Goal: Find contact information

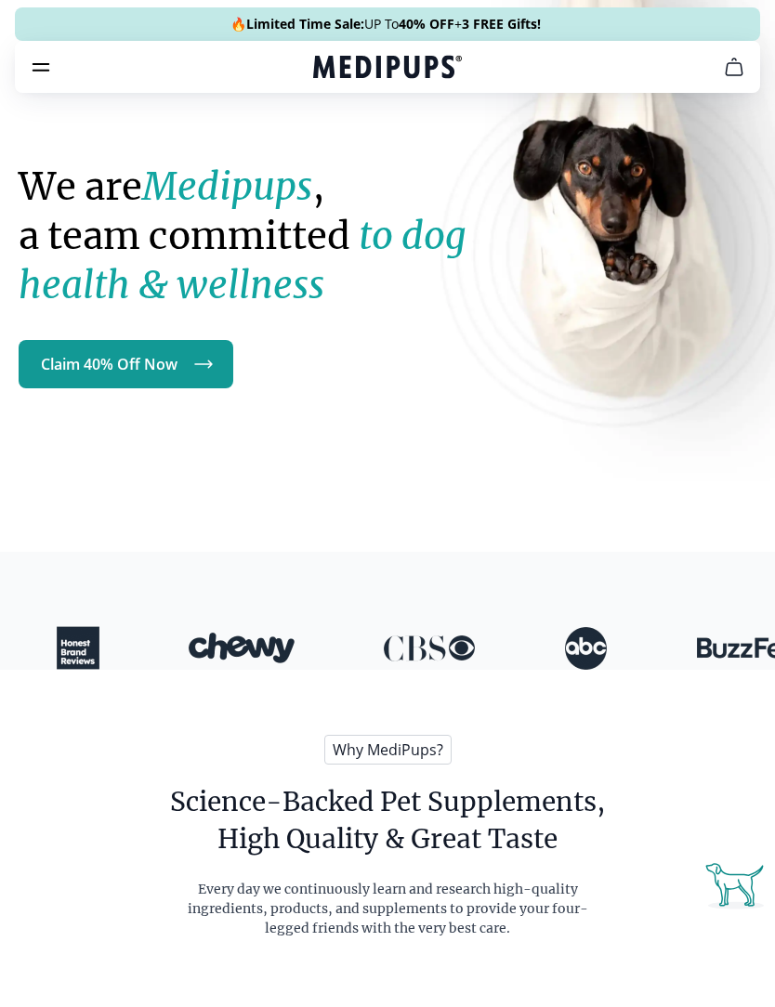
click at [48, 70] on icon "burger-menu" at bounding box center [41, 67] width 16 height 7
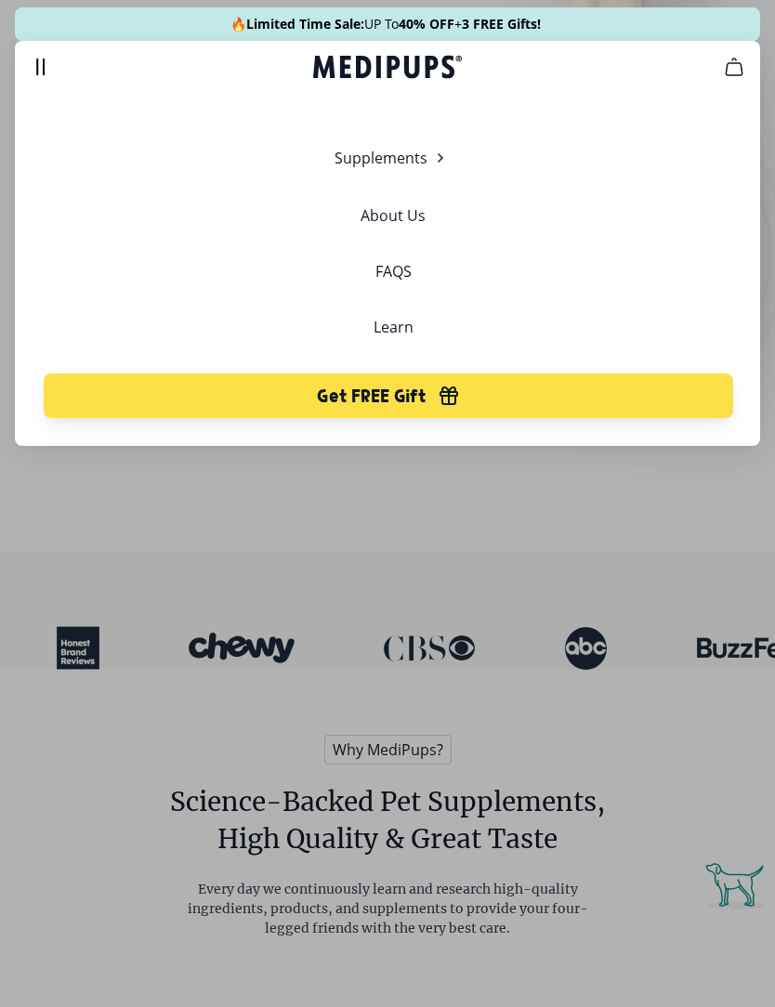
click at [418, 268] on div "Supplements Supplements Probiotics & Gut Health Have you tried everything to he…" at bounding box center [393, 282] width 726 height 271
click at [403, 270] on link "FAQS" at bounding box center [393, 271] width 36 height 19
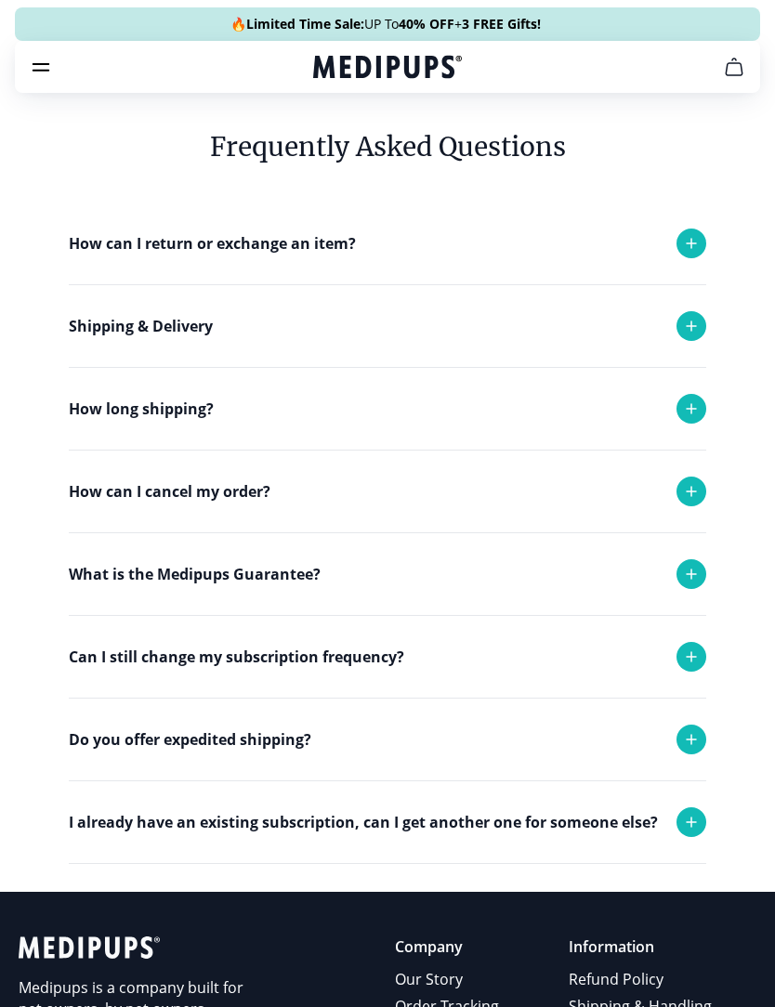
click at [696, 498] on icon at bounding box center [691, 491] width 22 height 22
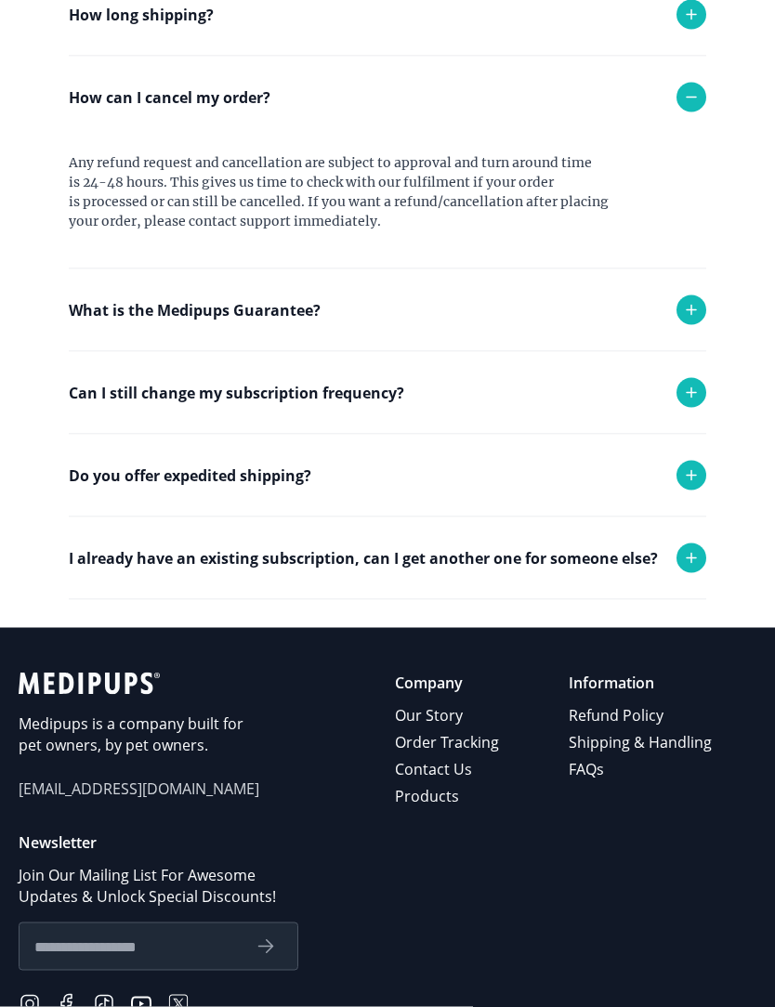
scroll to position [406, 0]
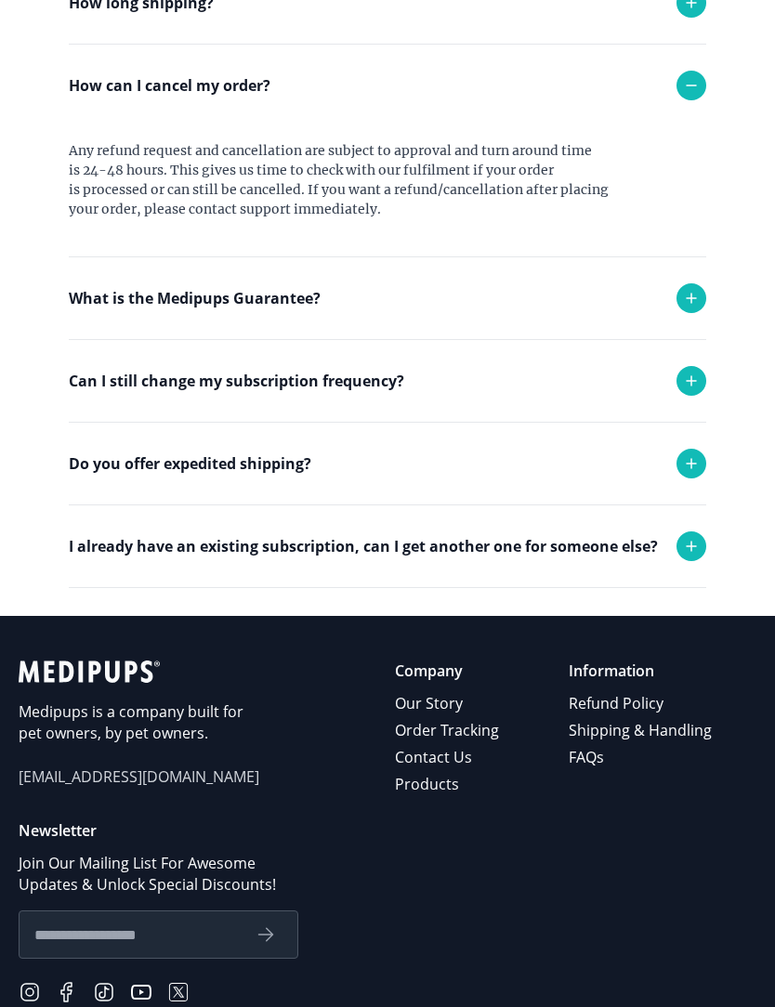
click at [455, 768] on link "Contact Us" at bounding box center [448, 757] width 107 height 27
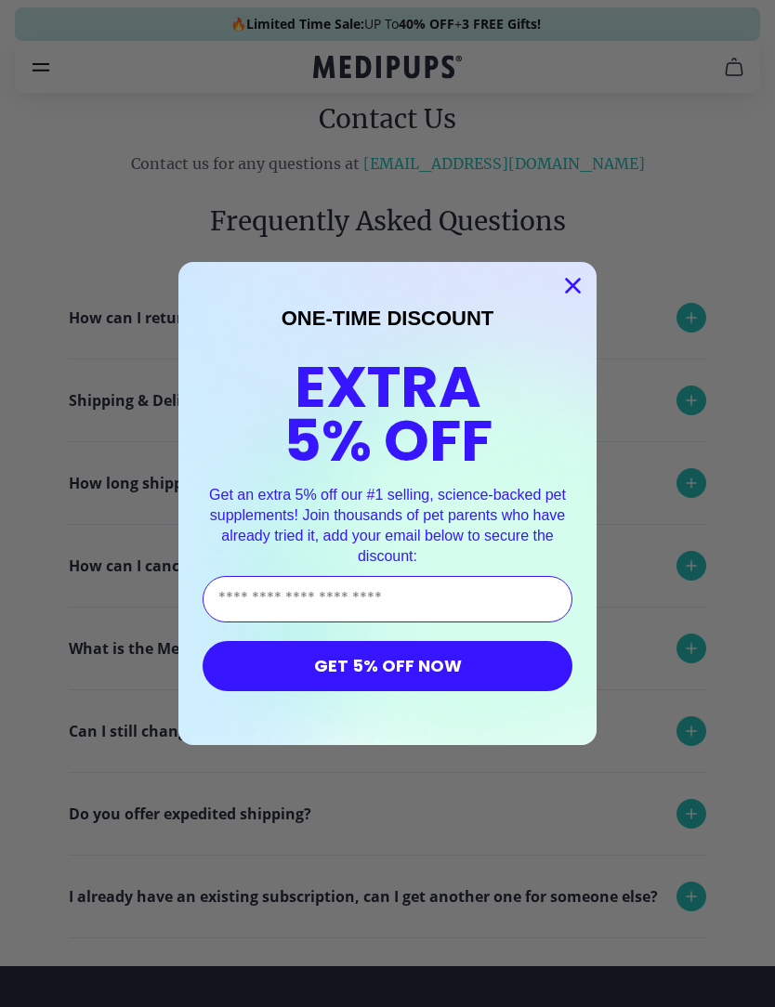
click at [585, 279] on circle "Close dialog" at bounding box center [572, 285] width 31 height 31
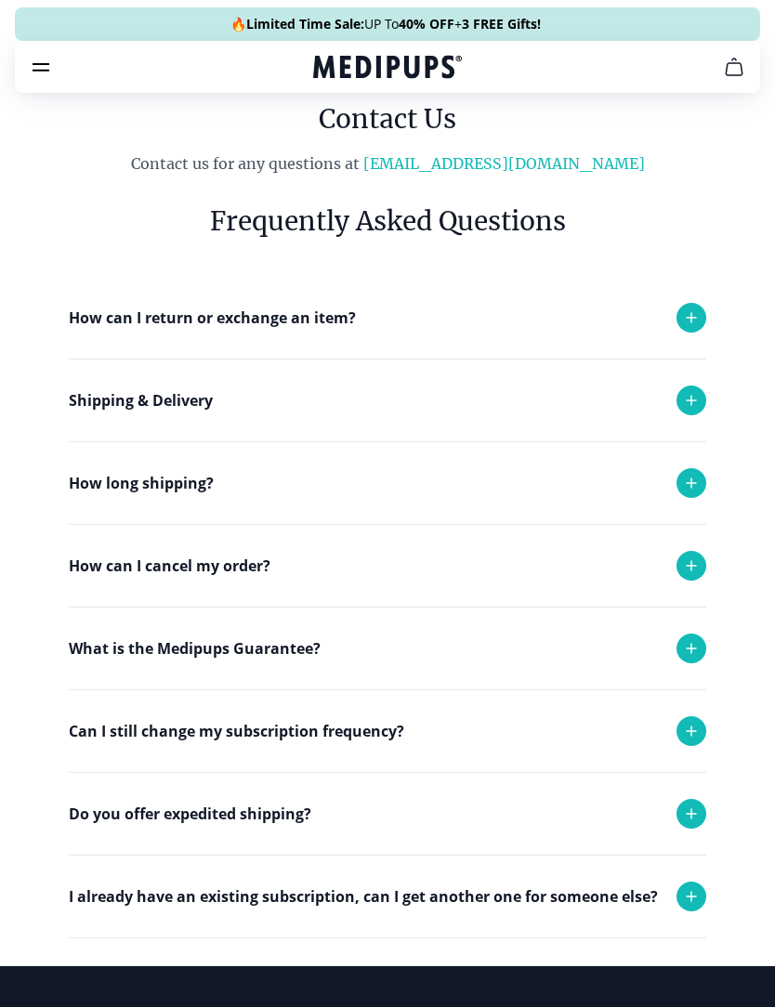
click at [548, 162] on link "[EMAIL_ADDRESS][DOMAIN_NAME]" at bounding box center [503, 163] width 281 height 19
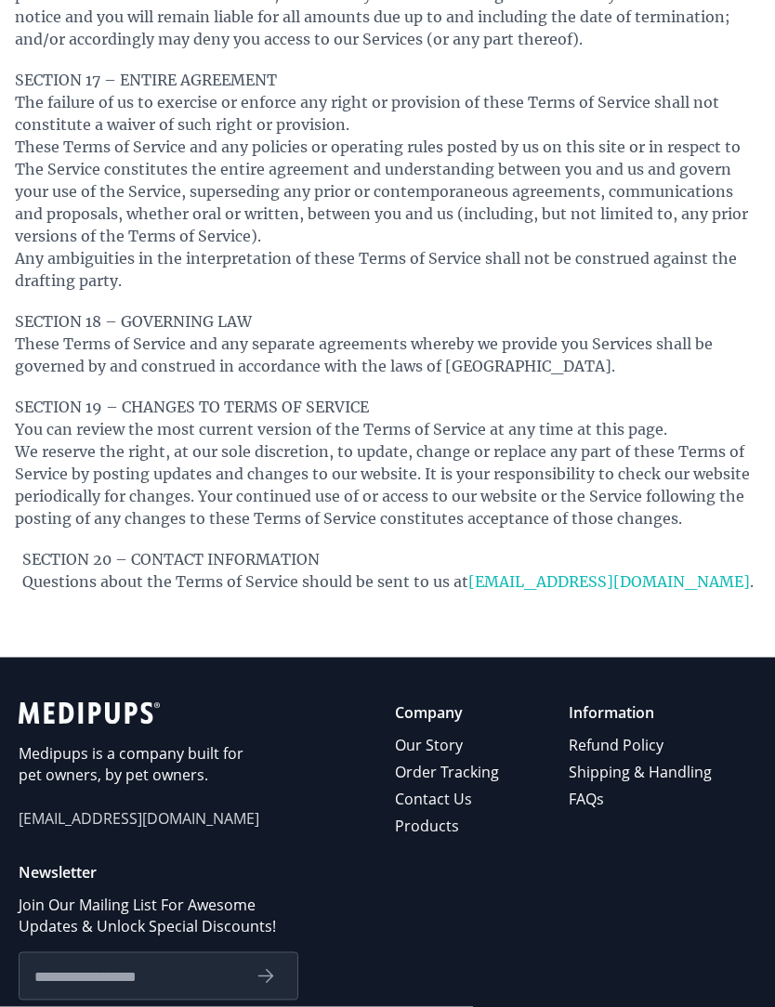
scroll to position [5113, 0]
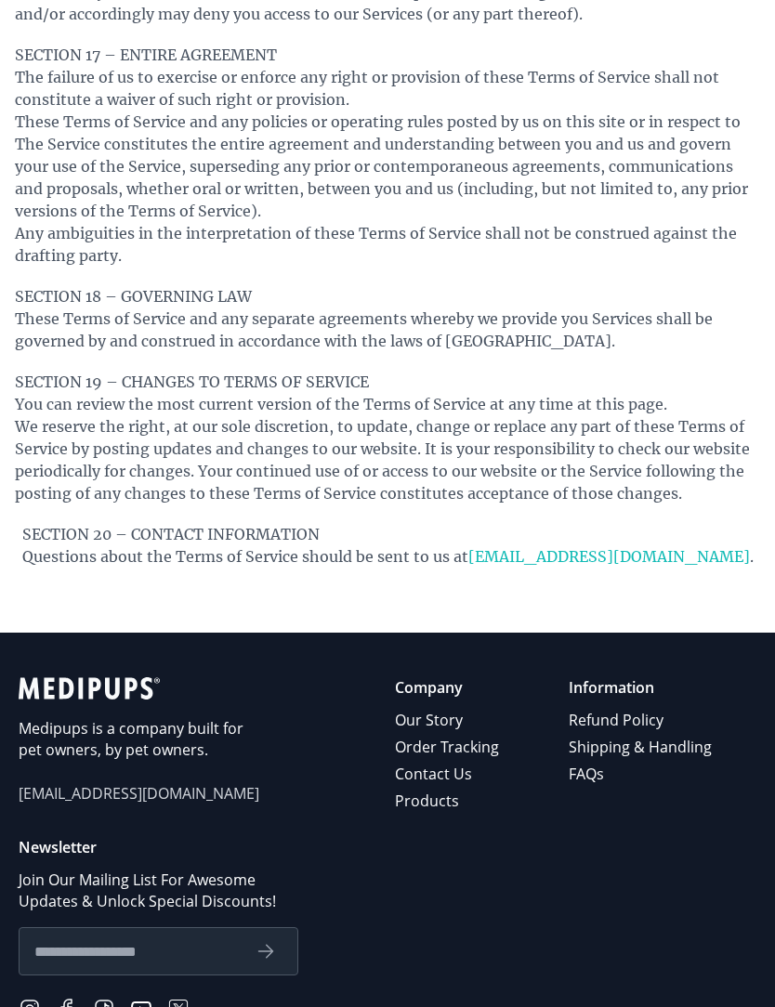
click at [464, 761] on link "Contact Us" at bounding box center [448, 774] width 107 height 27
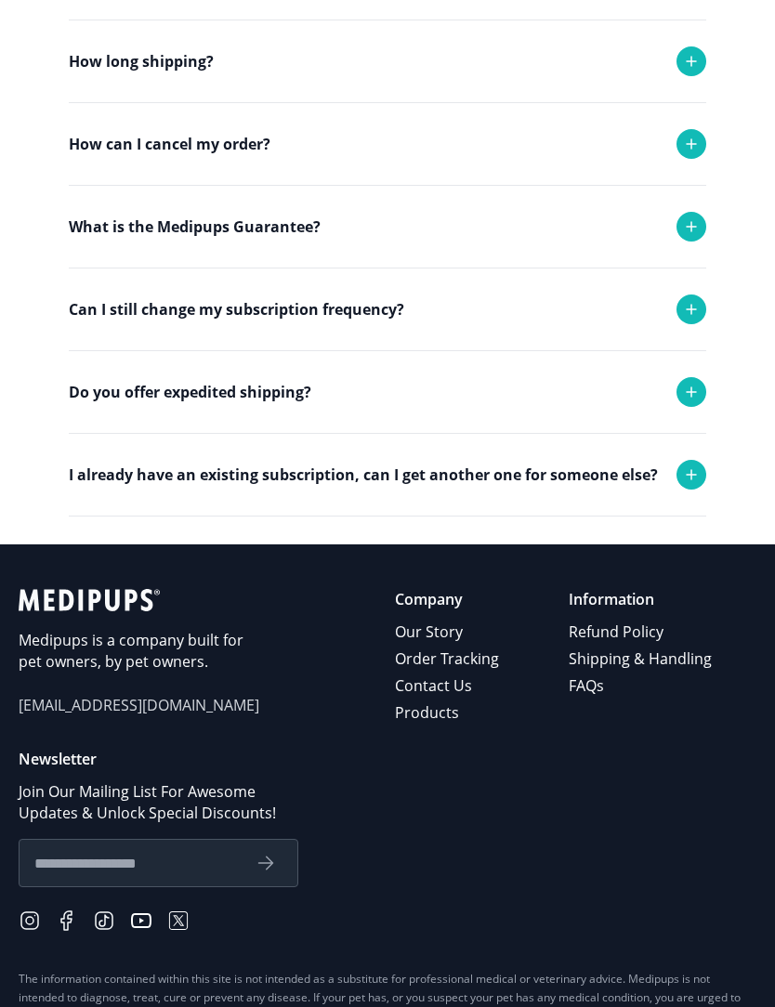
scroll to position [533, 0]
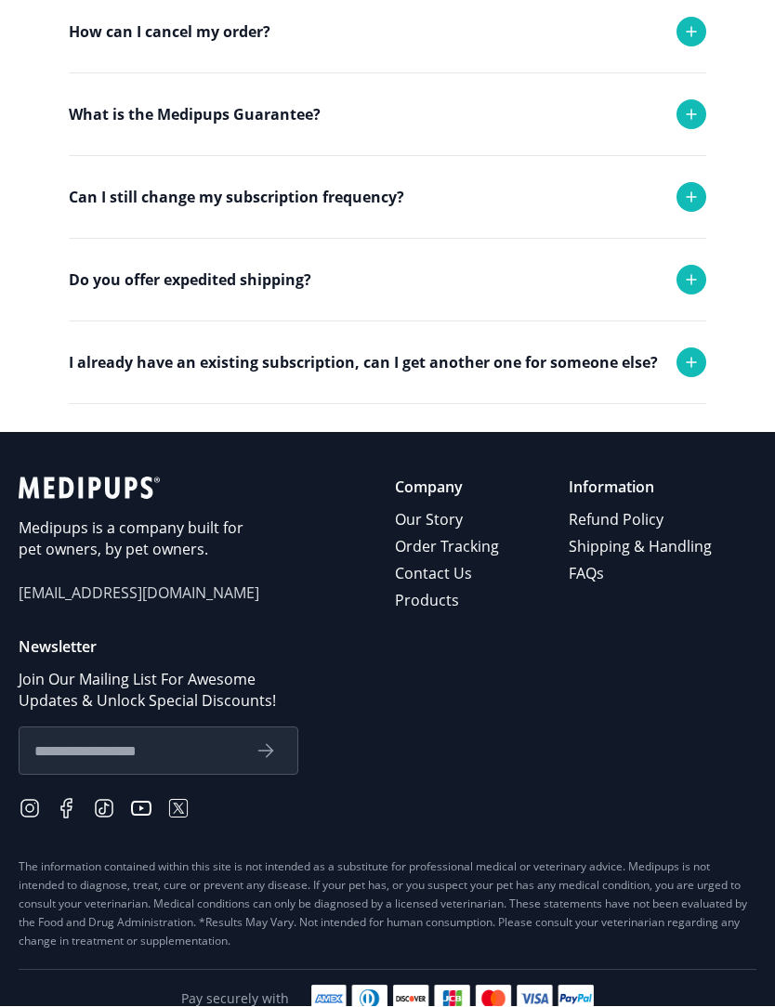
click at [625, 532] on link "Refund Policy" at bounding box center [641, 520] width 146 height 27
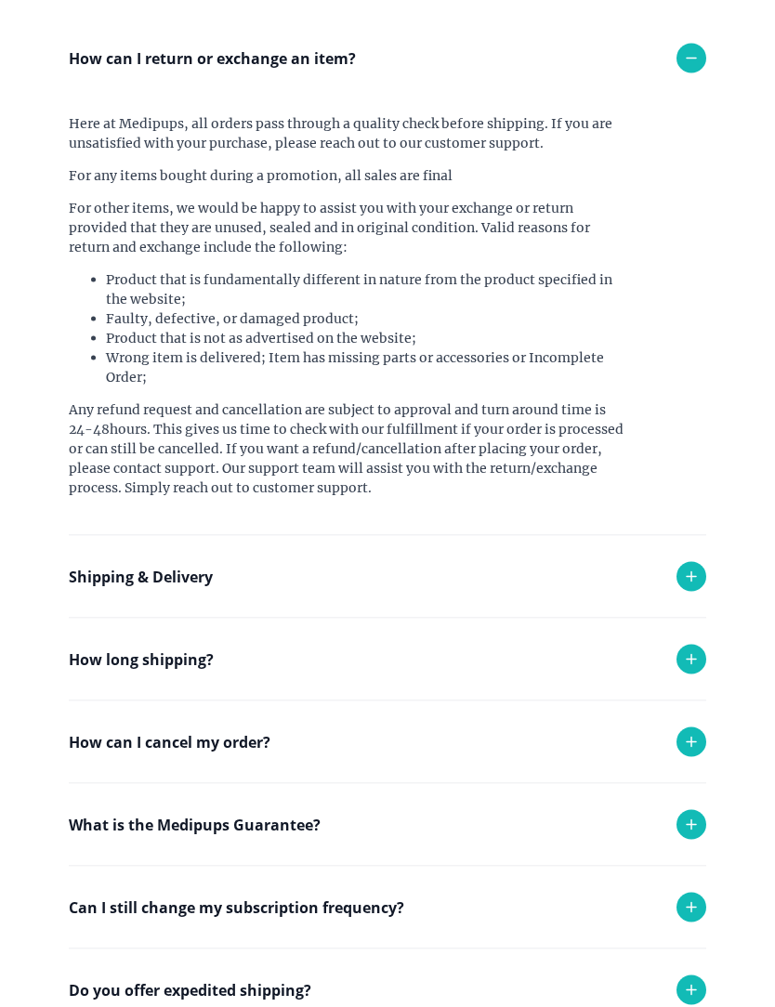
click at [692, 577] on icon at bounding box center [691, 577] width 22 height 22
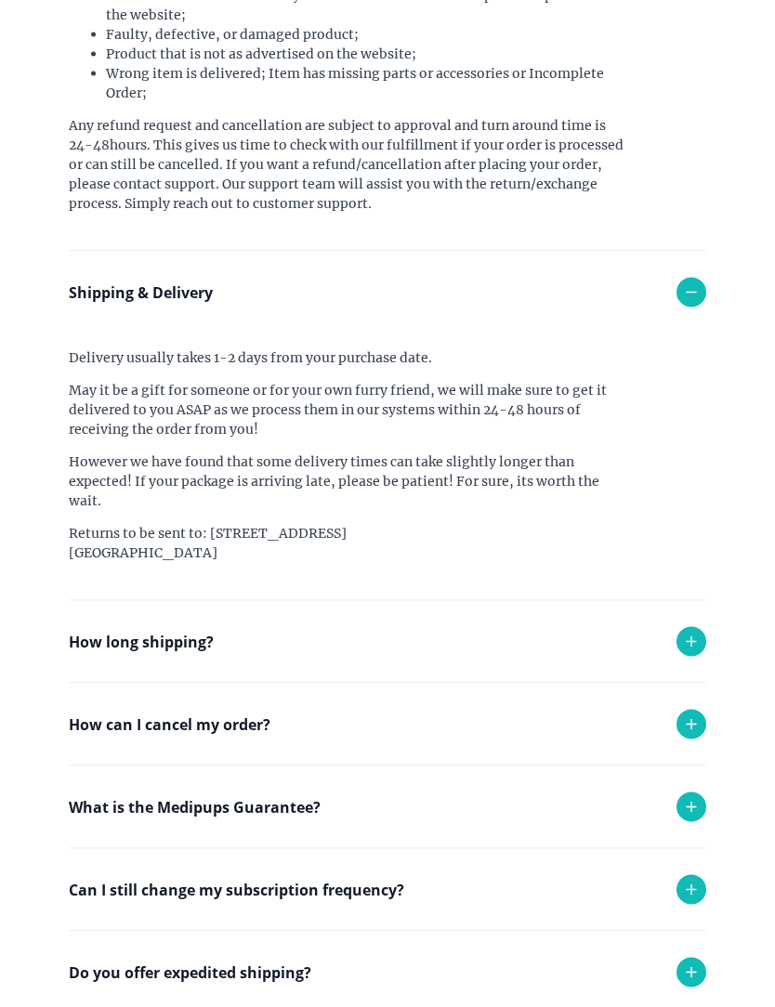
scroll to position [497, 0]
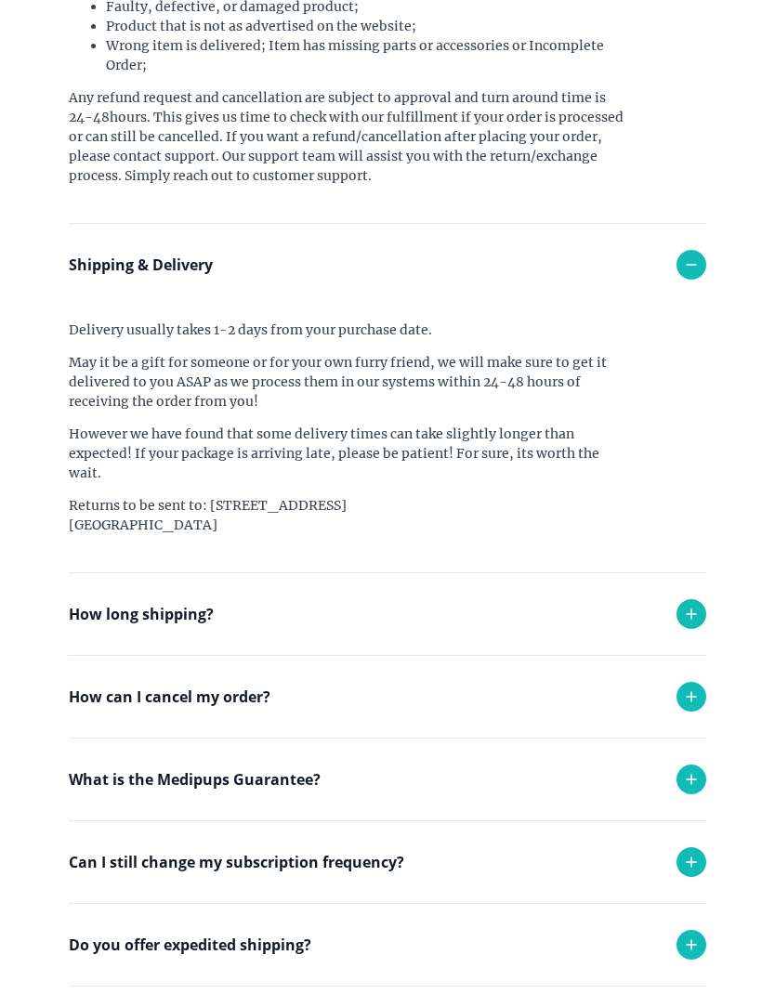
click at [698, 698] on icon at bounding box center [691, 696] width 22 height 22
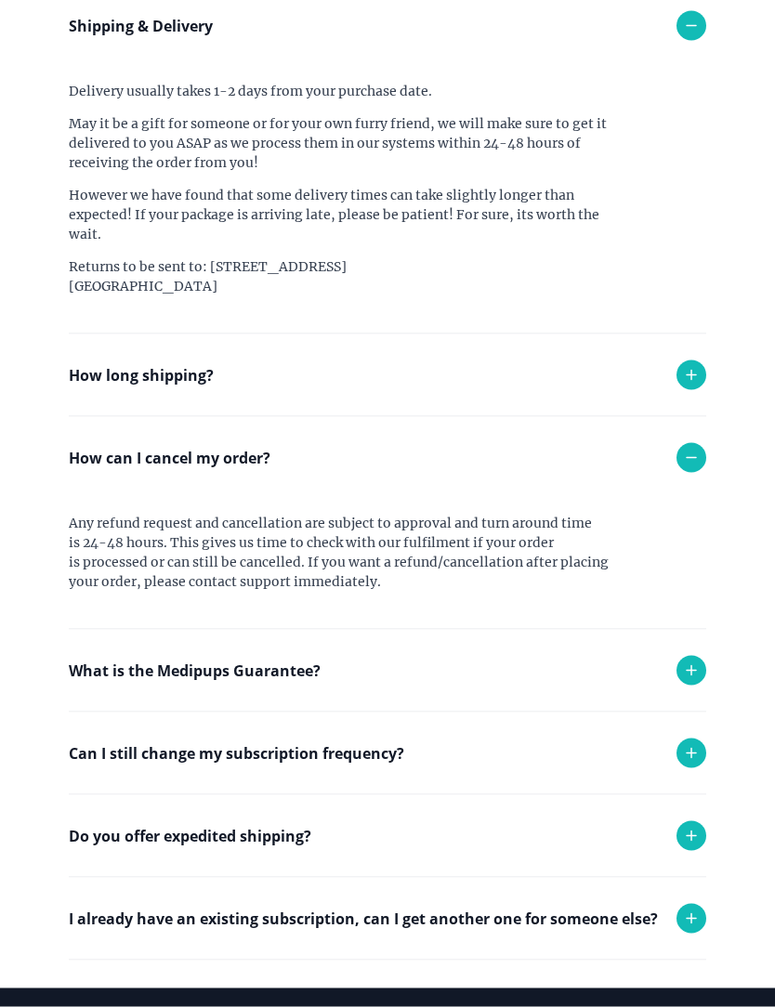
scroll to position [737, 0]
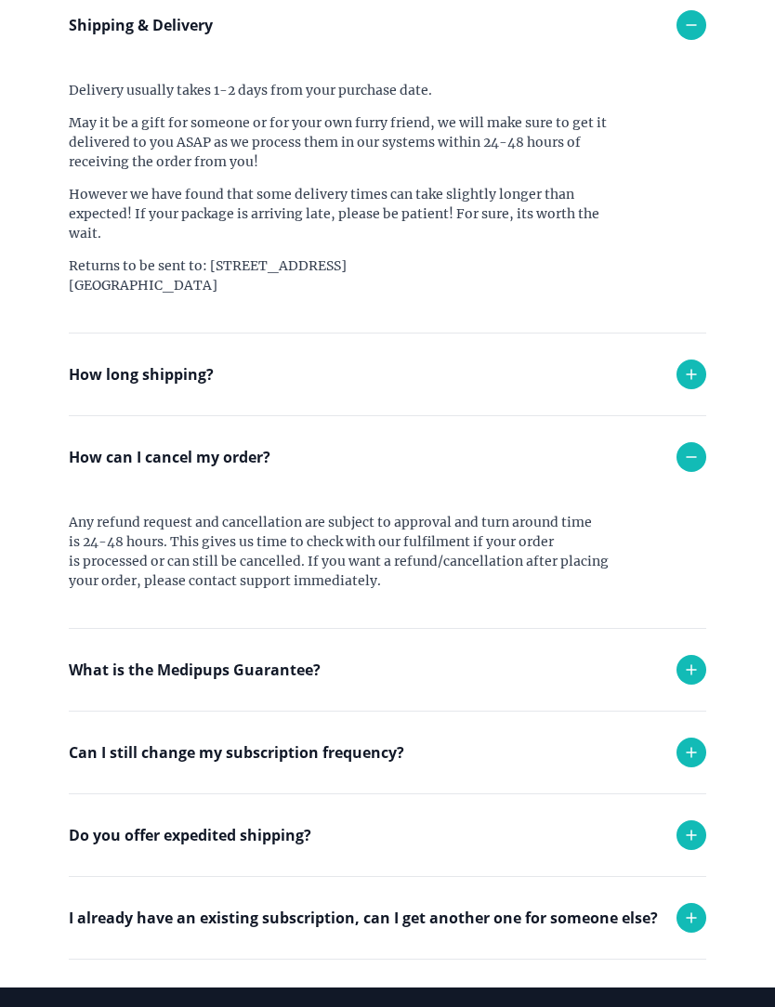
click at [692, 747] on icon at bounding box center [691, 752] width 22 height 22
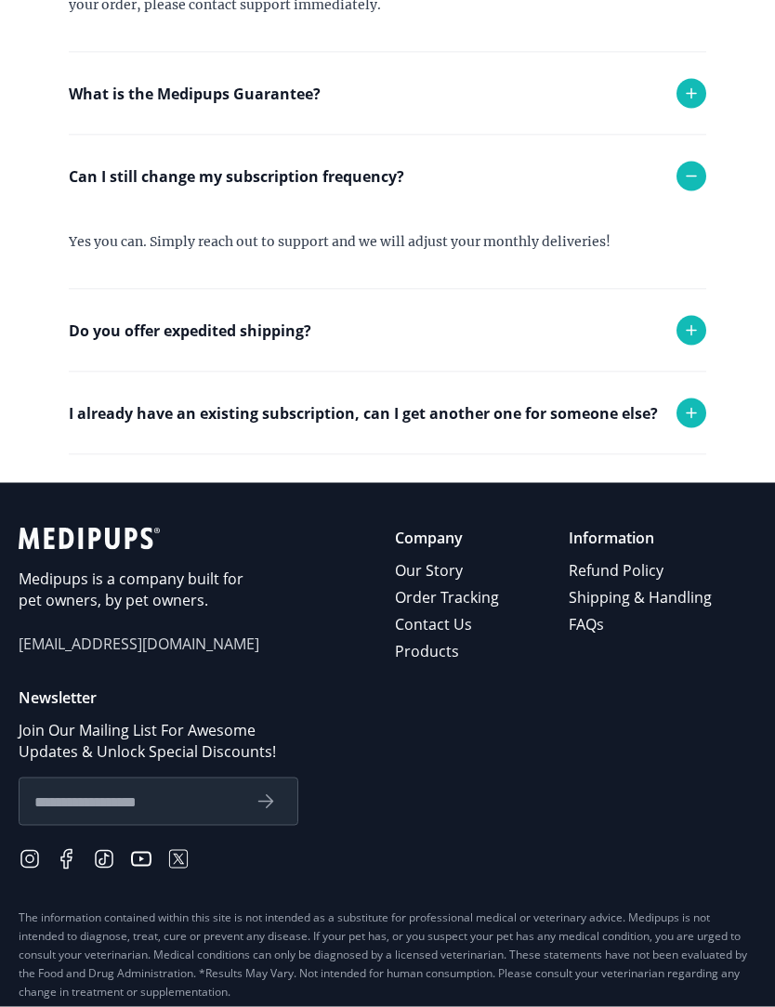
scroll to position [1313, 0]
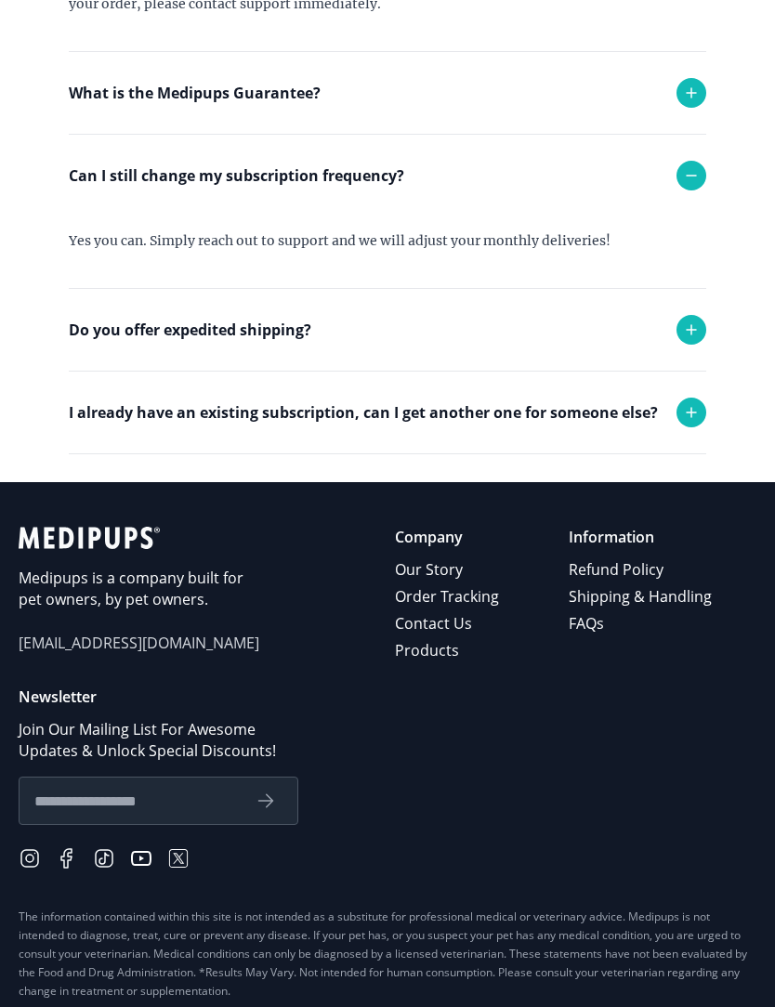
click at [124, 646] on span "[EMAIL_ADDRESS][DOMAIN_NAME]" at bounding box center [139, 643] width 241 height 21
click at [89, 646] on span "[EMAIL_ADDRESS][DOMAIN_NAME]" at bounding box center [139, 643] width 241 height 21
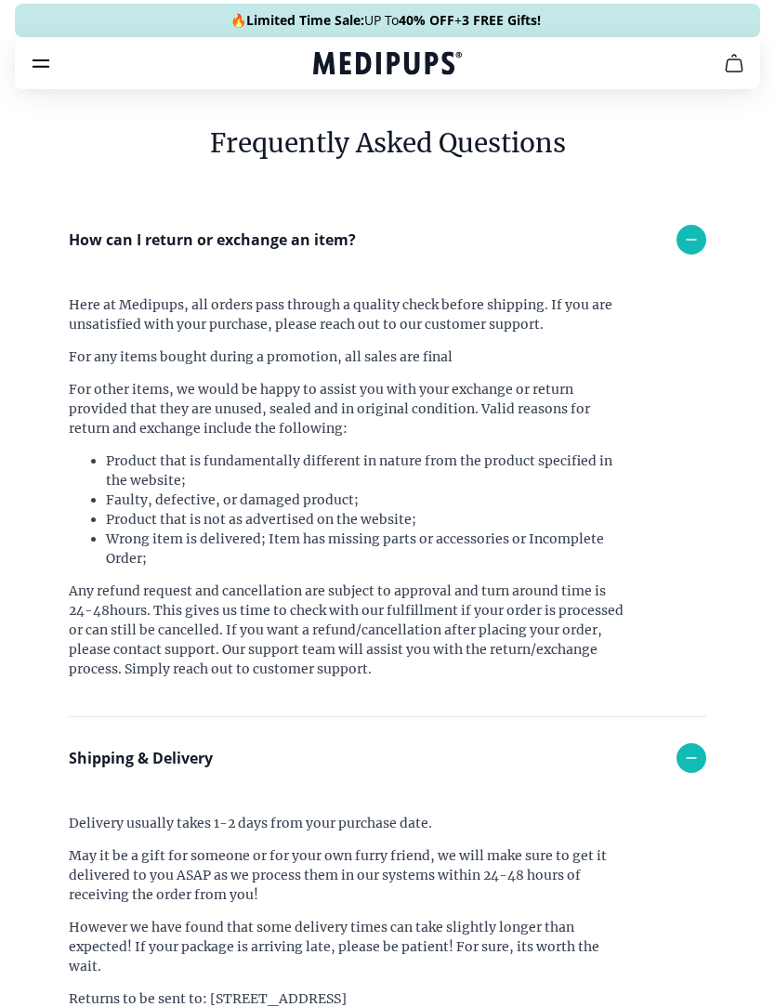
scroll to position [0, 0]
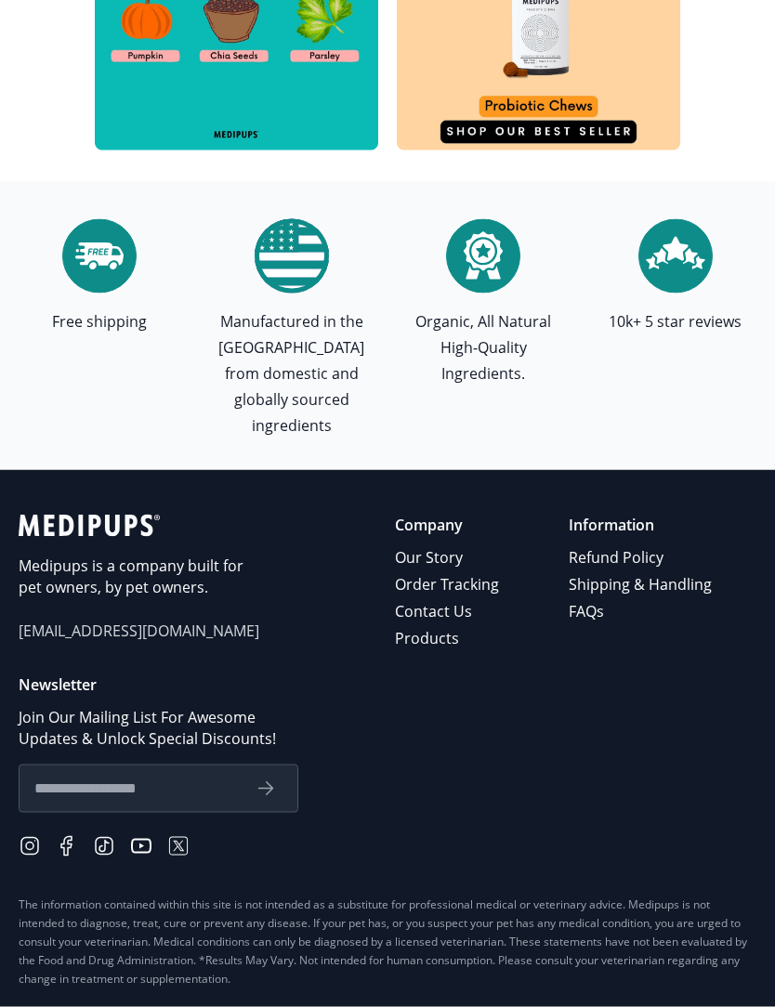
scroll to position [6148, 0]
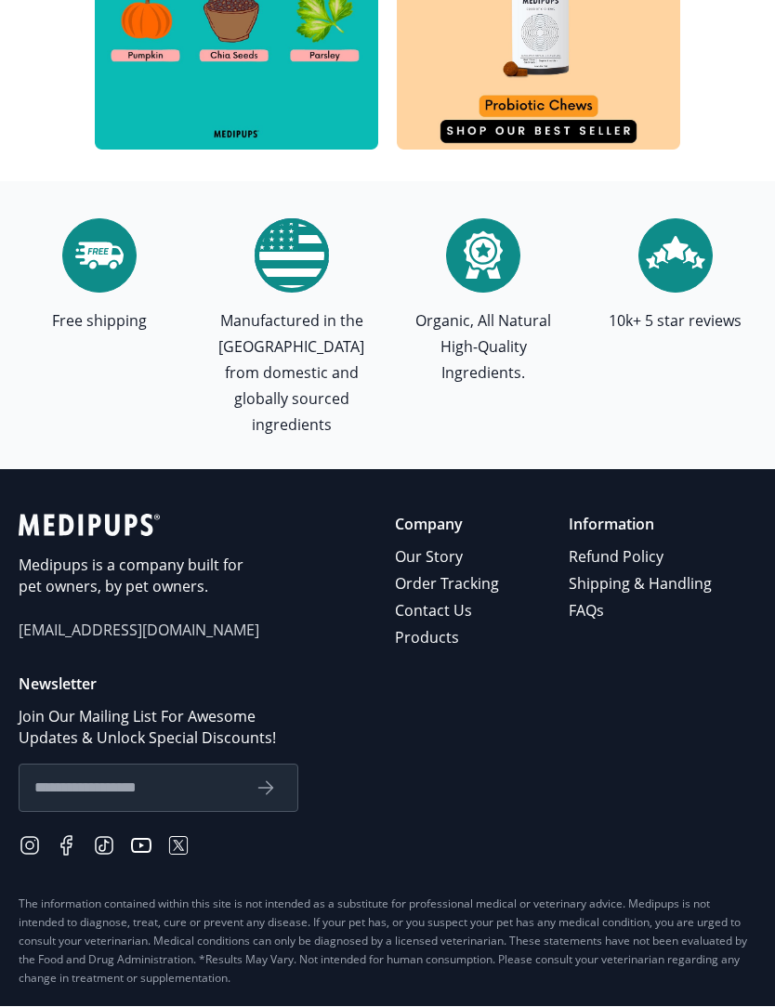
click at [151, 620] on span "[EMAIL_ADDRESS][DOMAIN_NAME]" at bounding box center [139, 630] width 241 height 21
click at [137, 620] on span "[EMAIL_ADDRESS][DOMAIN_NAME]" at bounding box center [139, 630] width 241 height 21
click at [74, 620] on span "[EMAIL_ADDRESS][DOMAIN_NAME]" at bounding box center [139, 630] width 241 height 21
click at [175, 620] on span "[EMAIL_ADDRESS][DOMAIN_NAME]" at bounding box center [139, 630] width 241 height 21
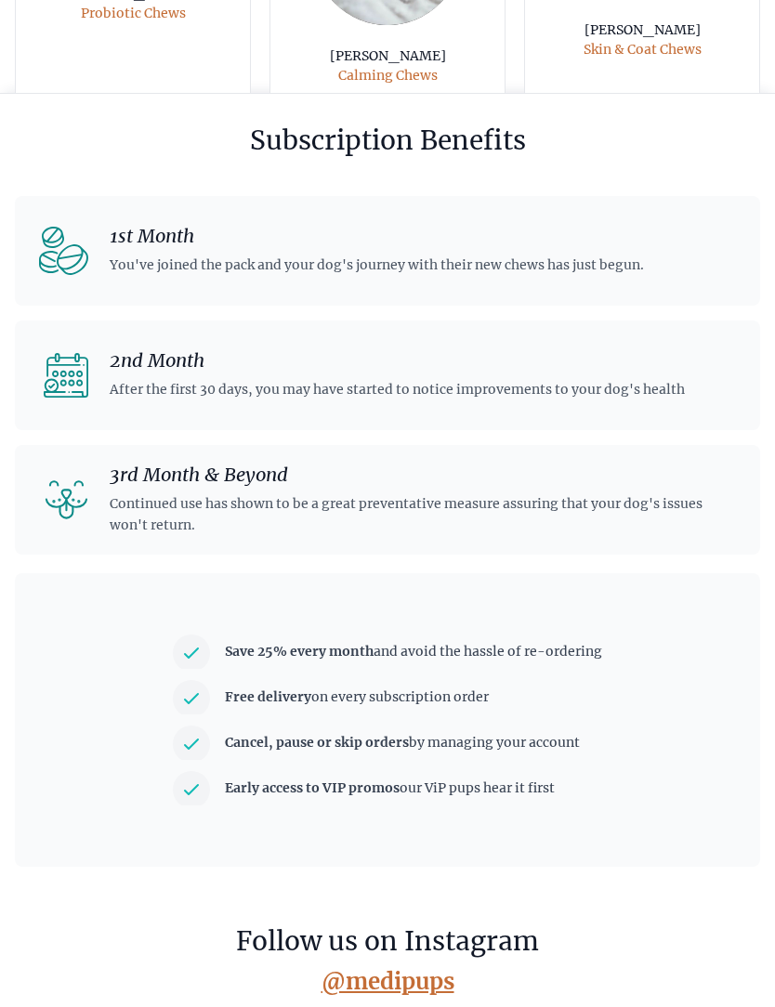
scroll to position [4676, 0]
